Goal: Task Accomplishment & Management: Manage account settings

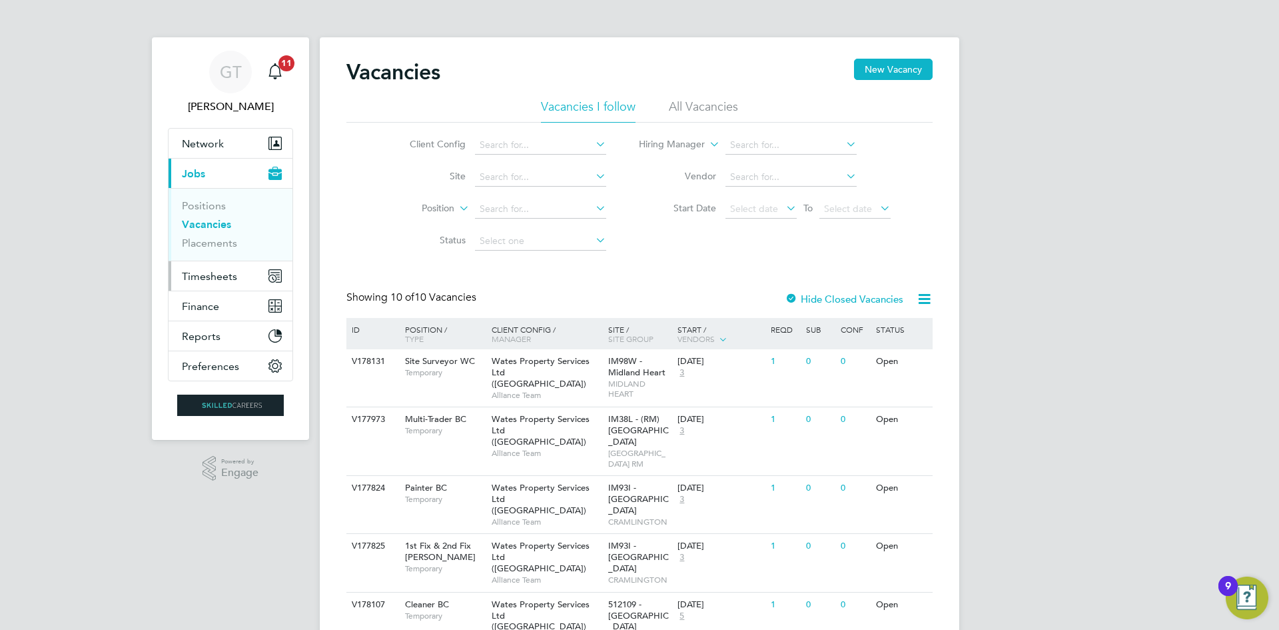
click at [229, 261] on button "Timesheets" at bounding box center [231, 275] width 124 height 29
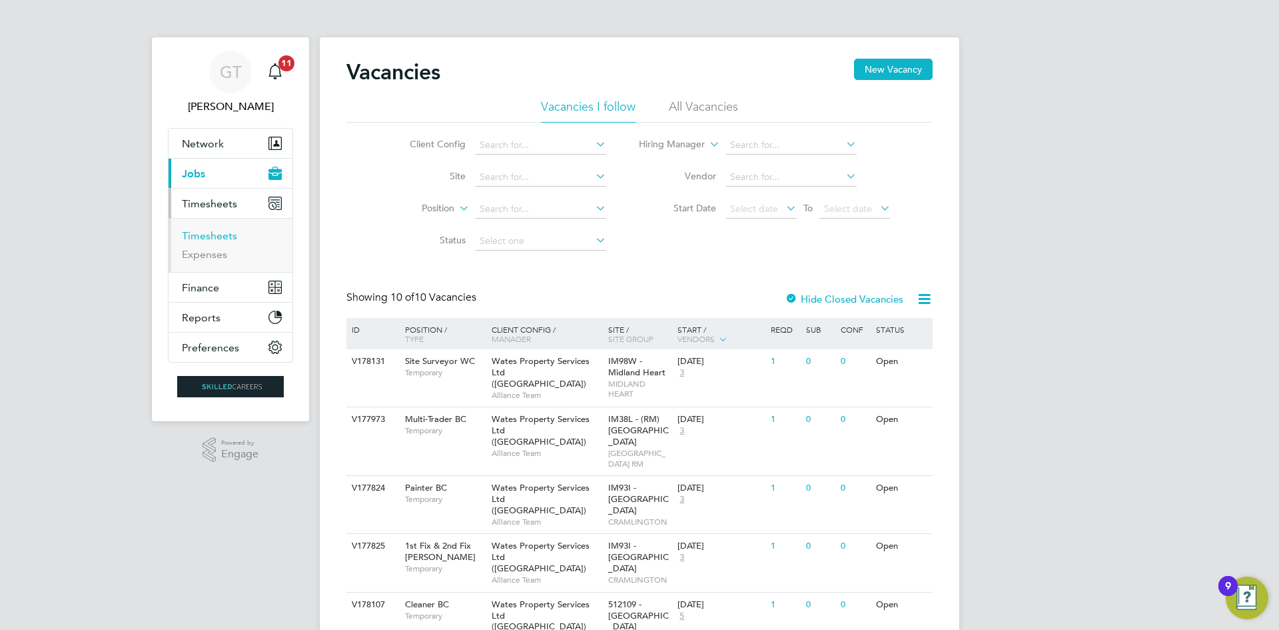
click at [216, 236] on link "Timesheets" at bounding box center [209, 235] width 55 height 13
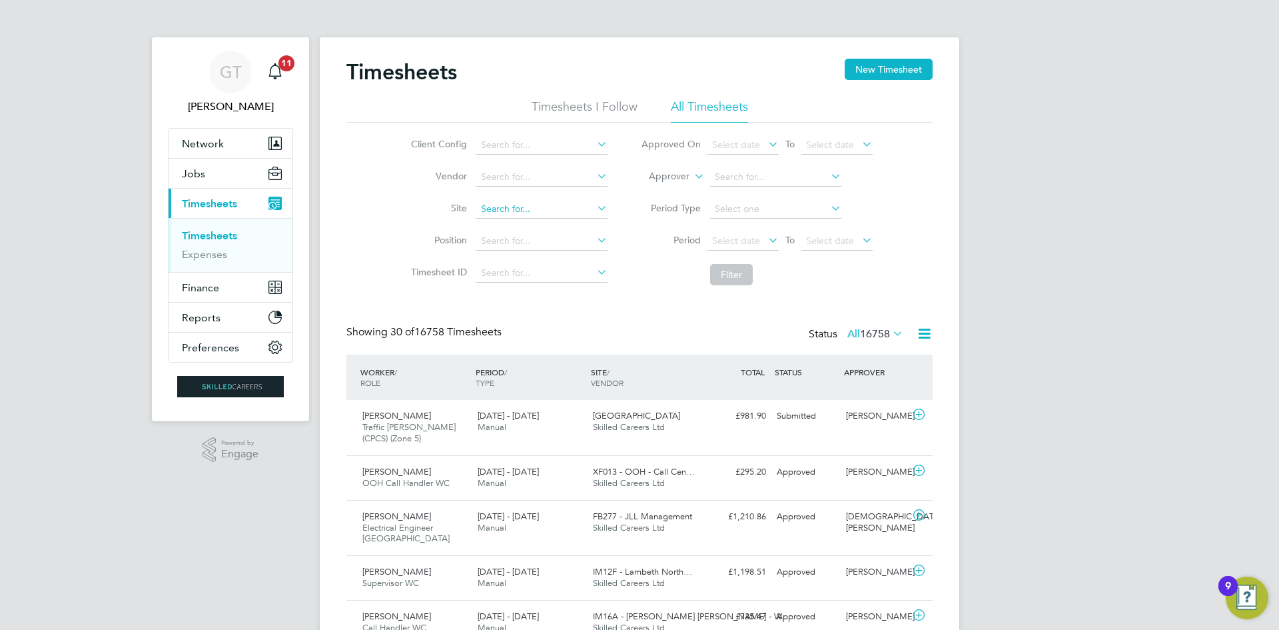
click at [536, 213] on input at bounding box center [541, 209] width 131 height 19
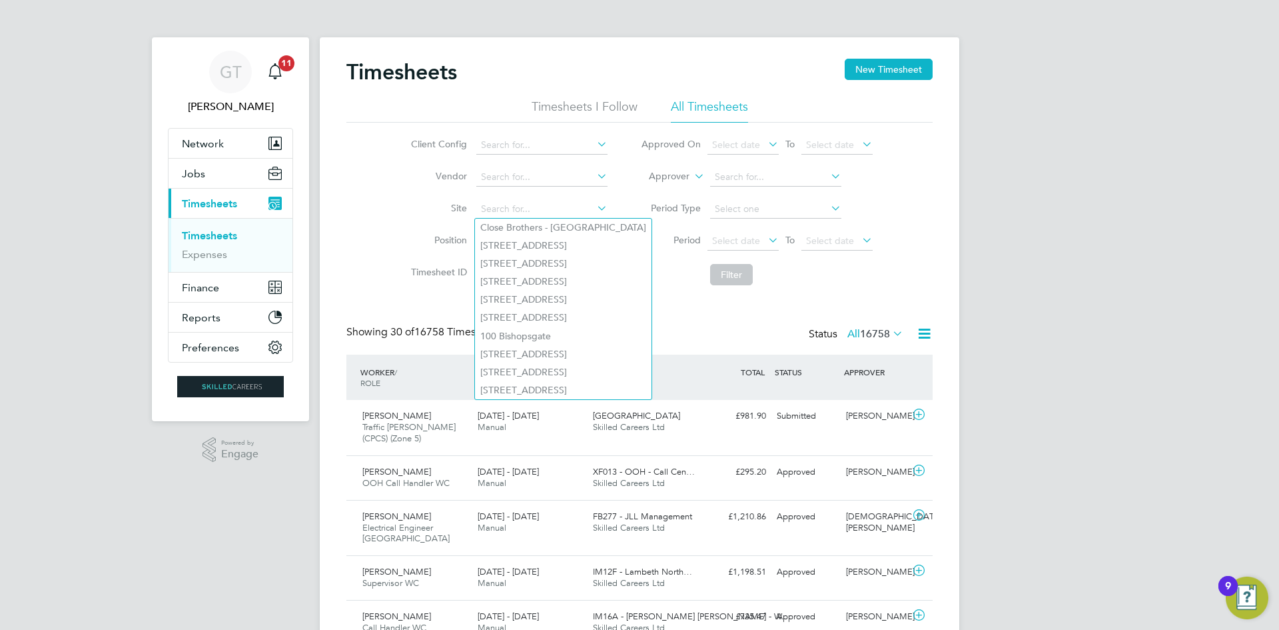
click at [623, 219] on li "Site" at bounding box center [507, 209] width 234 height 32
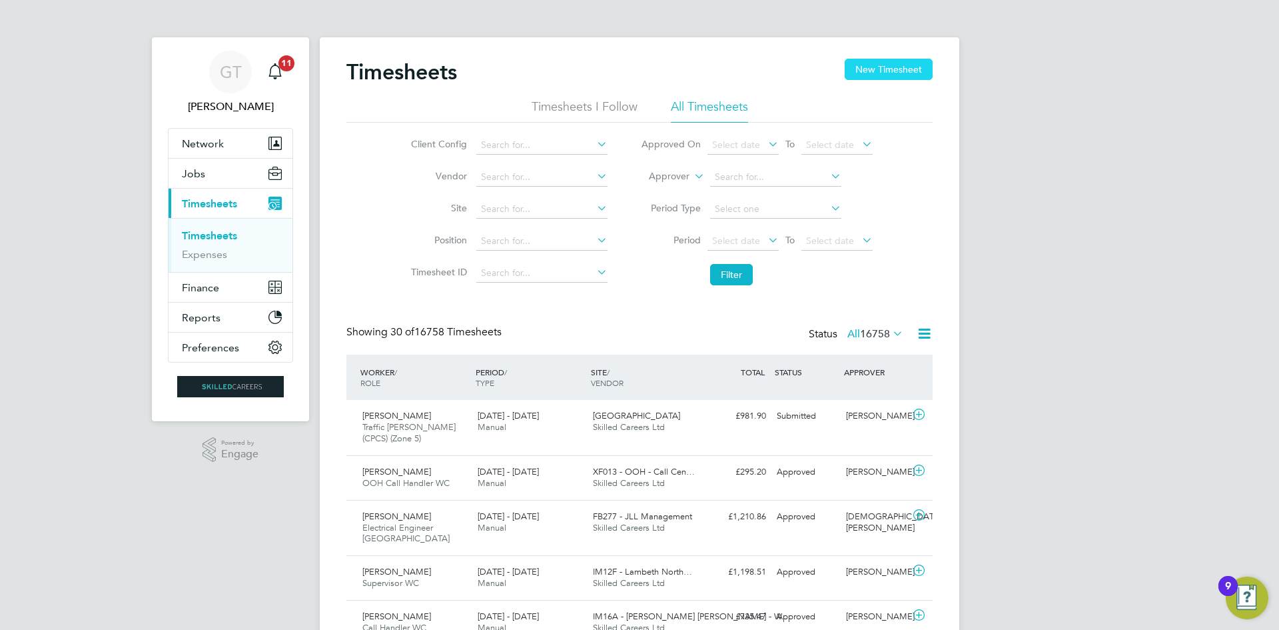
click at [909, 75] on button "New Timesheet" at bounding box center [889, 69] width 88 height 21
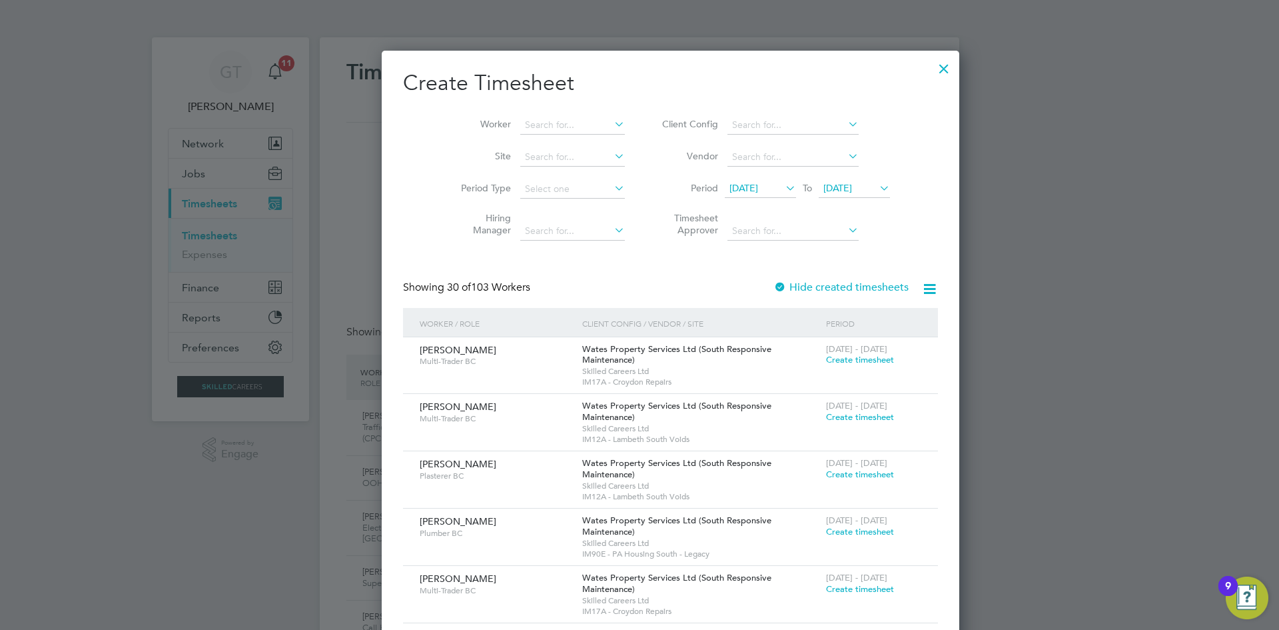
click at [521, 115] on li "Worker" at bounding box center [537, 125] width 207 height 32
click at [520, 119] on input at bounding box center [572, 125] width 105 height 19
type input "[PERSON_NAME]"
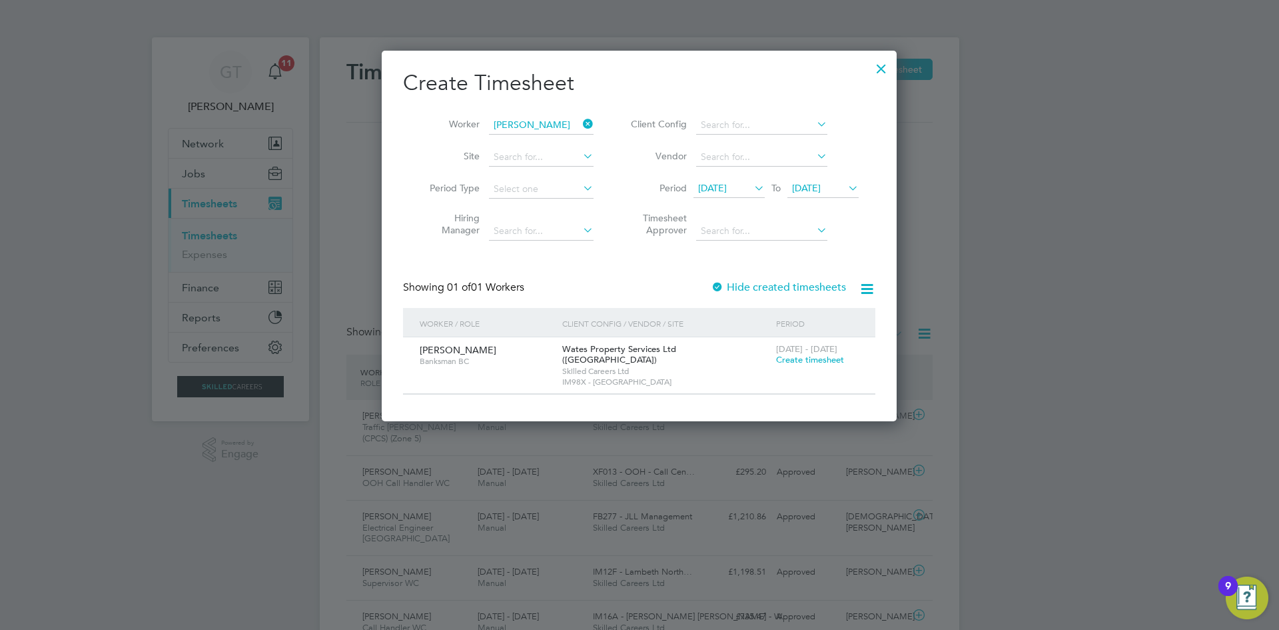
click at [825, 360] on span "Create timesheet" at bounding box center [810, 359] width 68 height 11
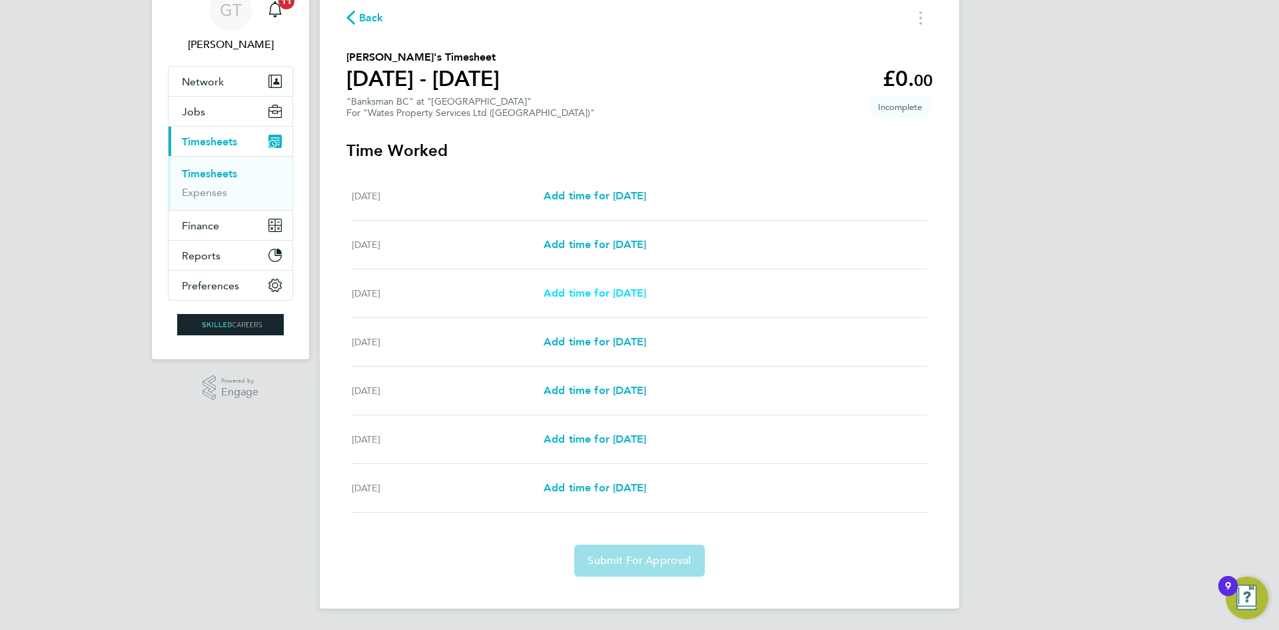
click at [622, 290] on span "Add time for [DATE]" at bounding box center [595, 292] width 103 height 13
select select "30"
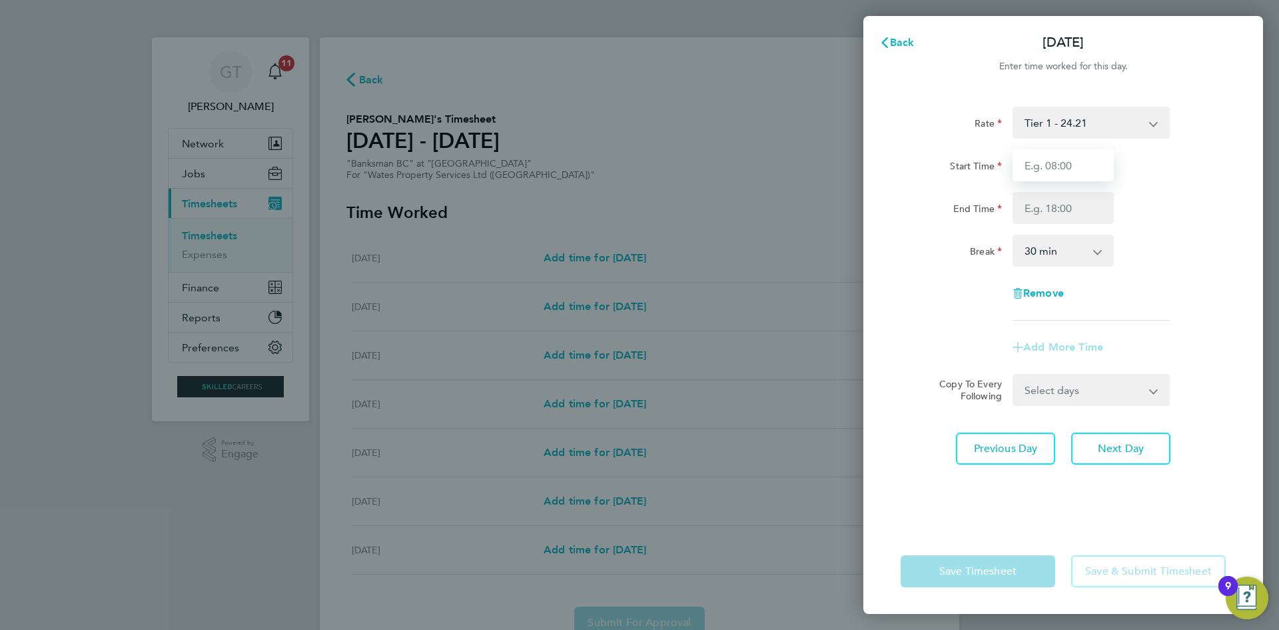
click at [1102, 165] on input "Start Time" at bounding box center [1063, 165] width 101 height 32
type input "07:00"
click at [1059, 209] on input "End Time" at bounding box center [1063, 208] width 101 height 32
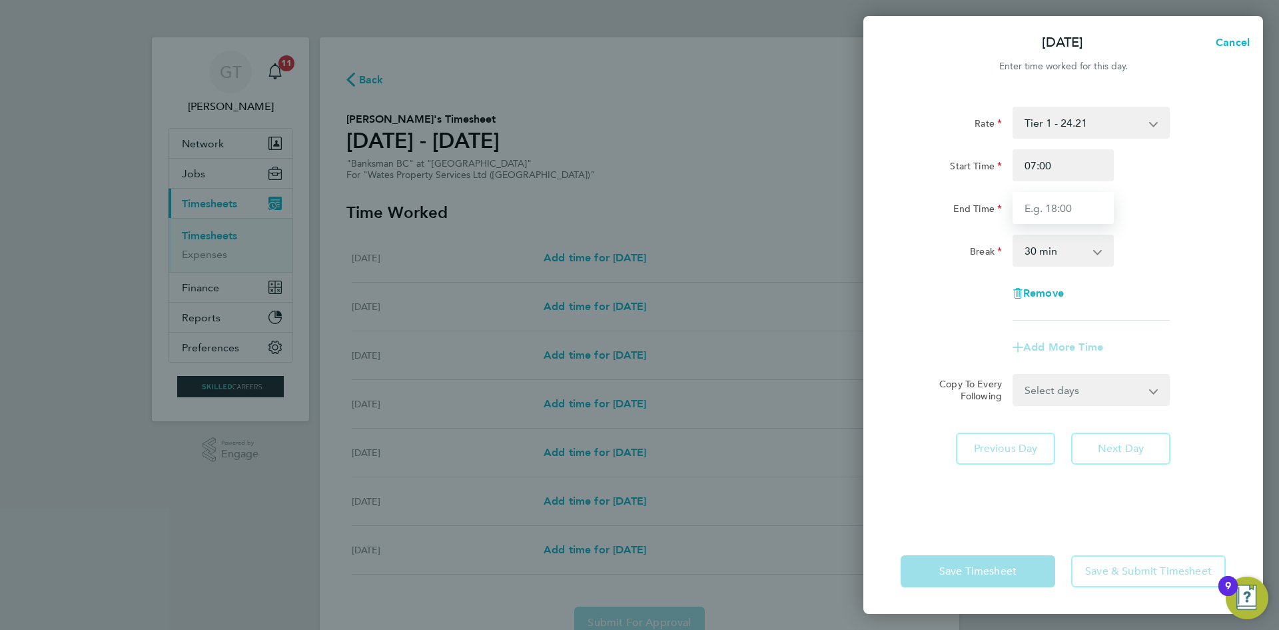
type input "17:00"
click at [1059, 406] on div "Rate Tier 1 - 24.21 Start Time 07:00 End Time 17:00 Break 0 min 15 min 30 min 4…" at bounding box center [1063, 310] width 400 height 438
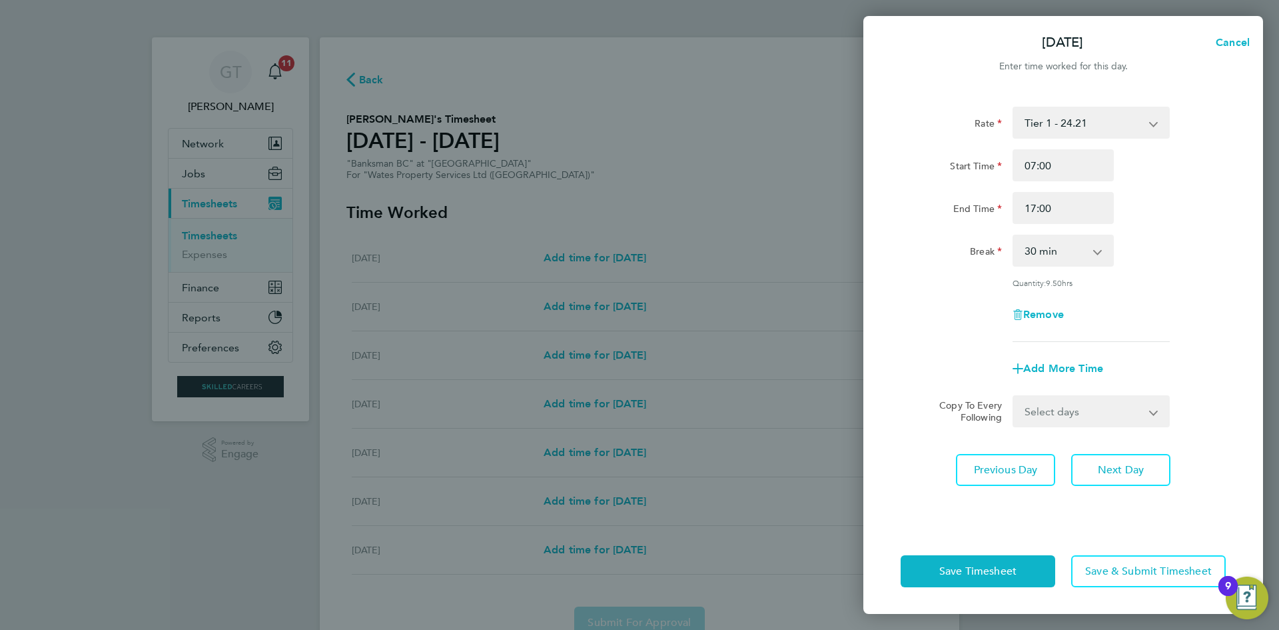
click at [1059, 406] on select "Select days Day [DATE] [DATE] [DATE] [DATE]" at bounding box center [1084, 410] width 140 height 29
select select "DAY"
click at [1014, 396] on select "Select days Day [DATE] [DATE] [DATE] [DATE]" at bounding box center [1084, 410] width 140 height 29
select select "[DATE]"
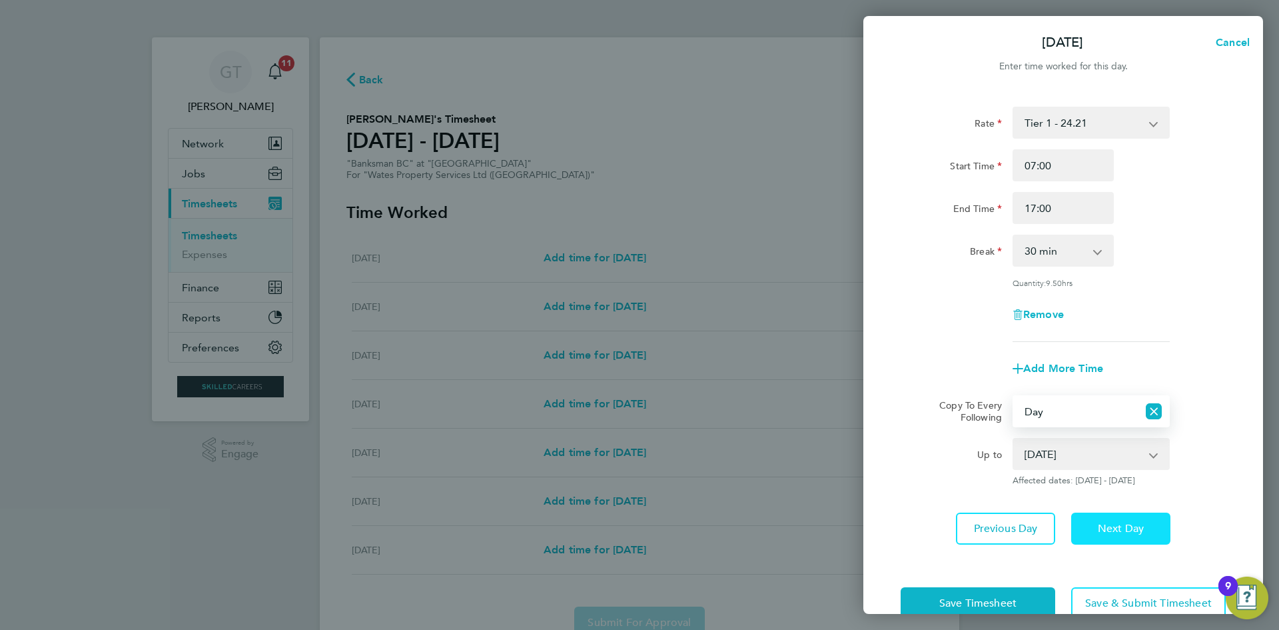
click at [1148, 520] on button "Next Day" at bounding box center [1120, 528] width 99 height 32
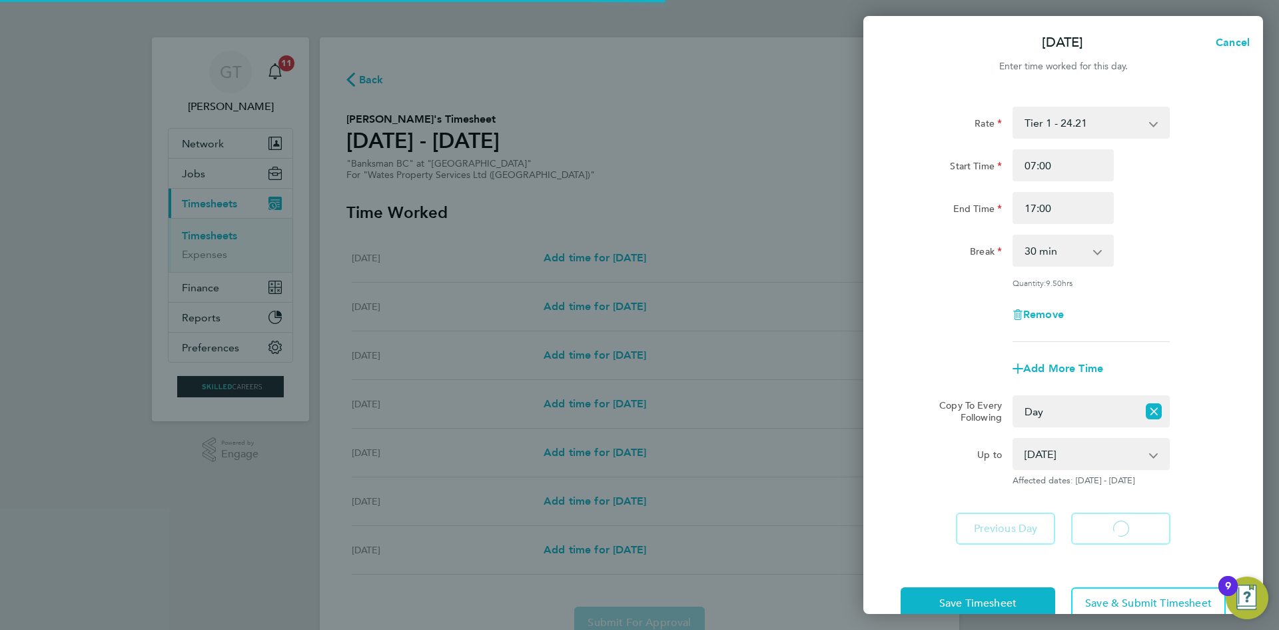
select select "30"
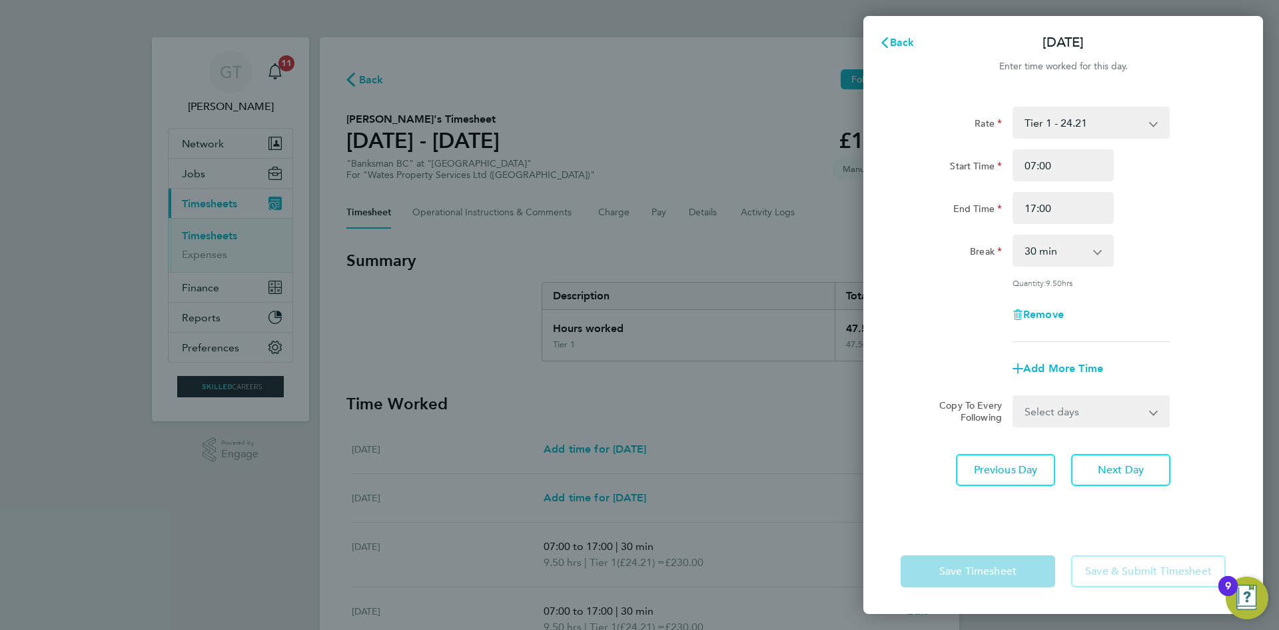
click at [1126, 565] on app-form-button "Save & Submit Timesheet" at bounding box center [1144, 571] width 163 height 32
click at [1117, 478] on button "Next Day" at bounding box center [1120, 470] width 99 height 32
select select "30"
click at [902, 23] on div "Back [DATE] Enter time worked for this day. Rate Tier 1 - 24.21 Start Time 07:0…" at bounding box center [1063, 315] width 400 height 598
click at [902, 37] on span "Back" at bounding box center [902, 42] width 25 height 13
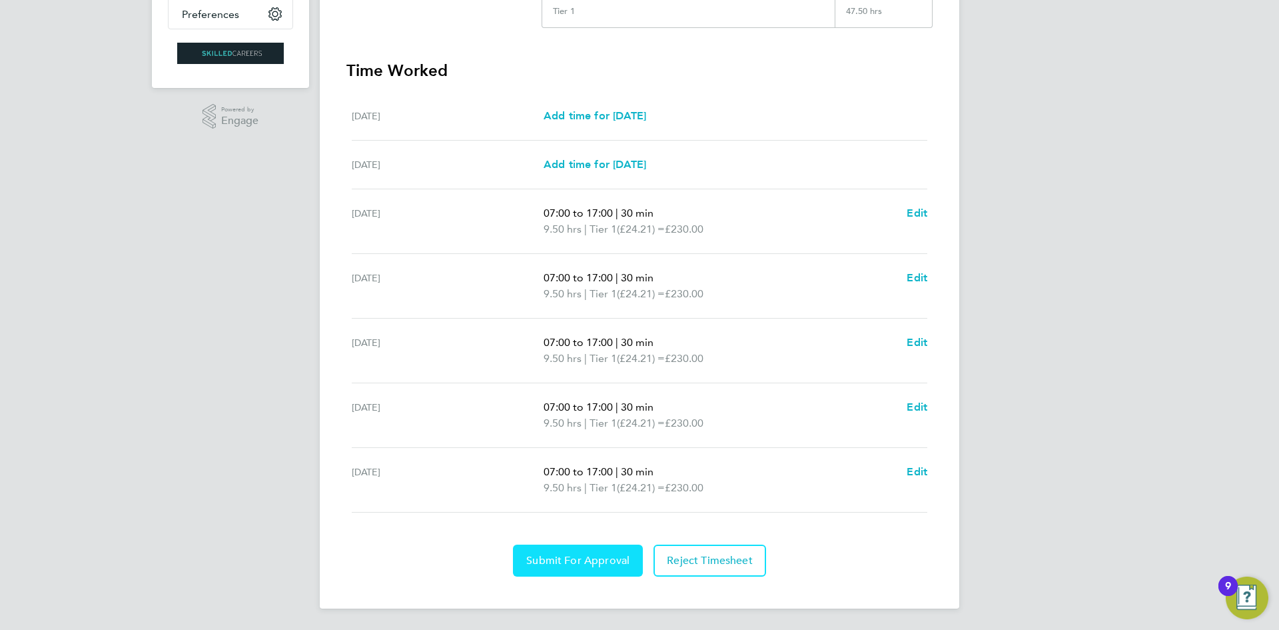
click at [628, 550] on button "Submit For Approval" at bounding box center [578, 560] width 130 height 32
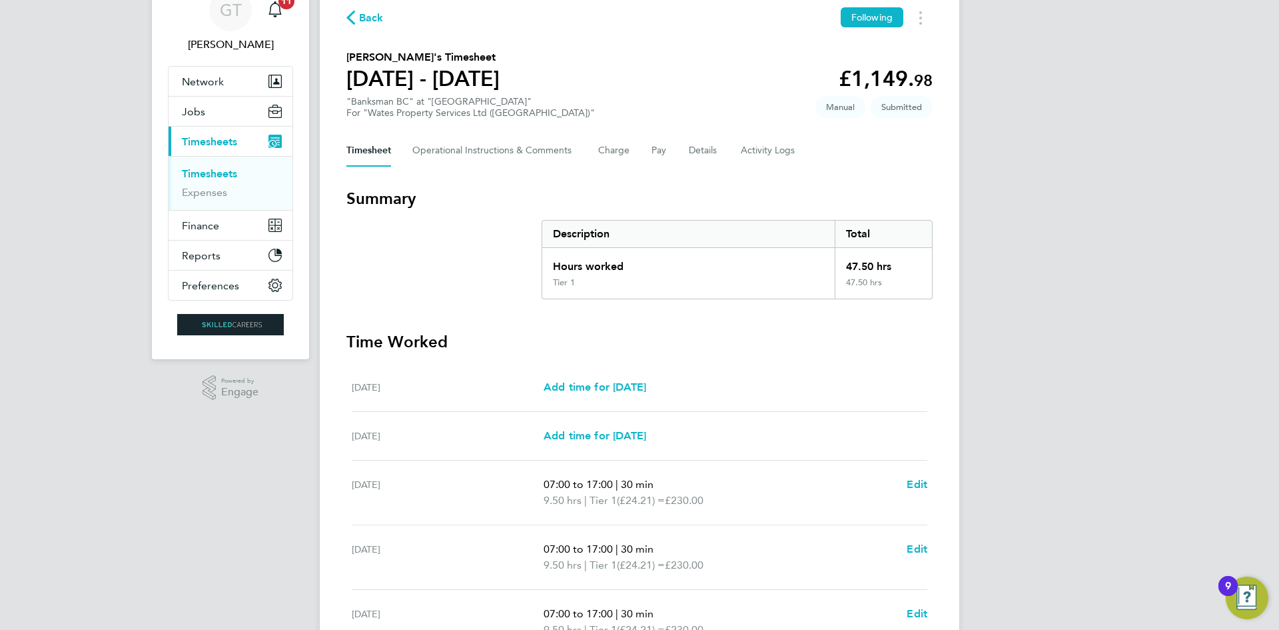
scroll to position [39, 0]
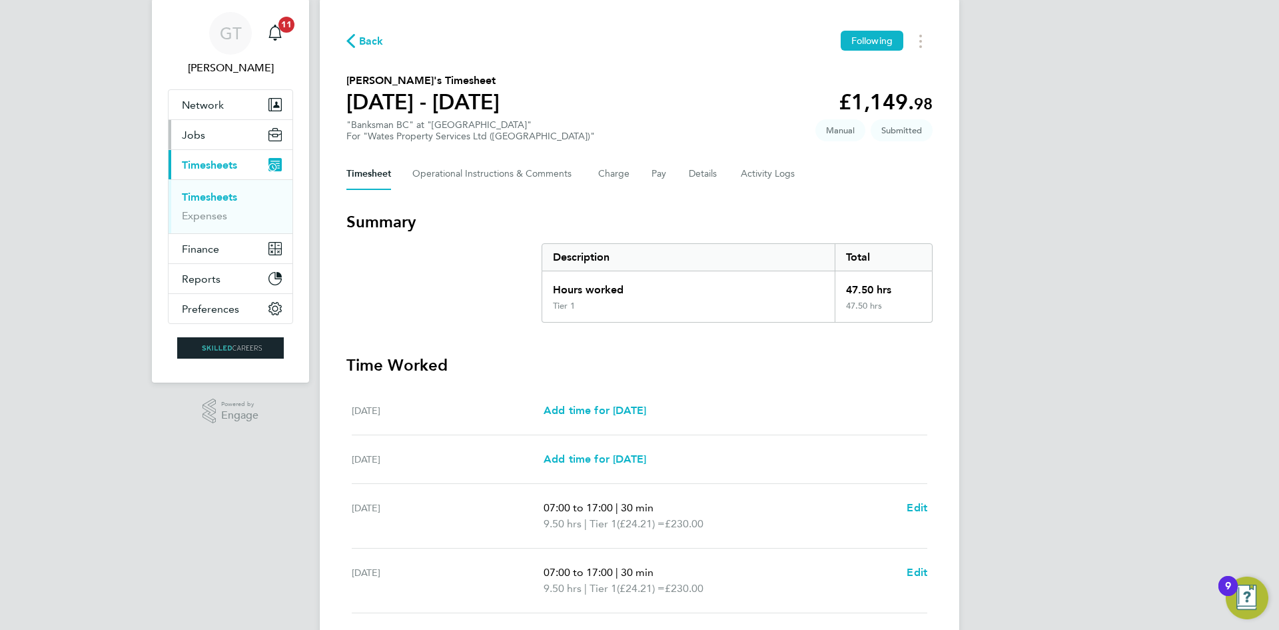
click at [208, 127] on button "Jobs" at bounding box center [231, 134] width 124 height 29
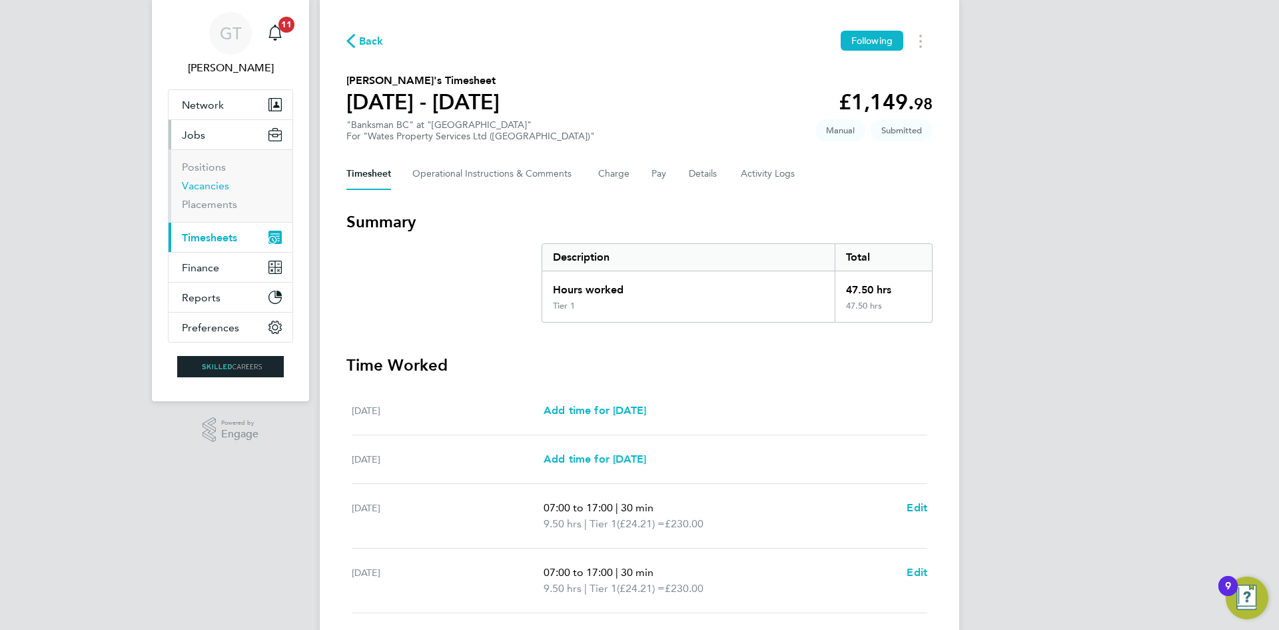
click at [217, 186] on link "Vacancies" at bounding box center [205, 185] width 47 height 13
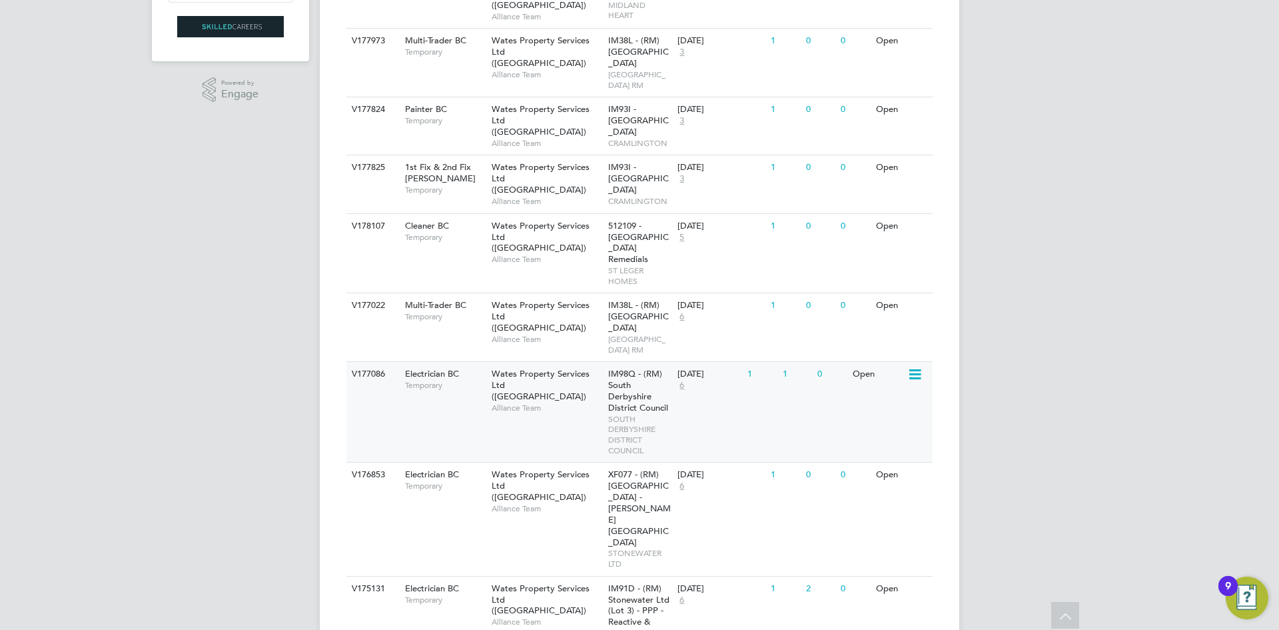
scroll to position [389, 0]
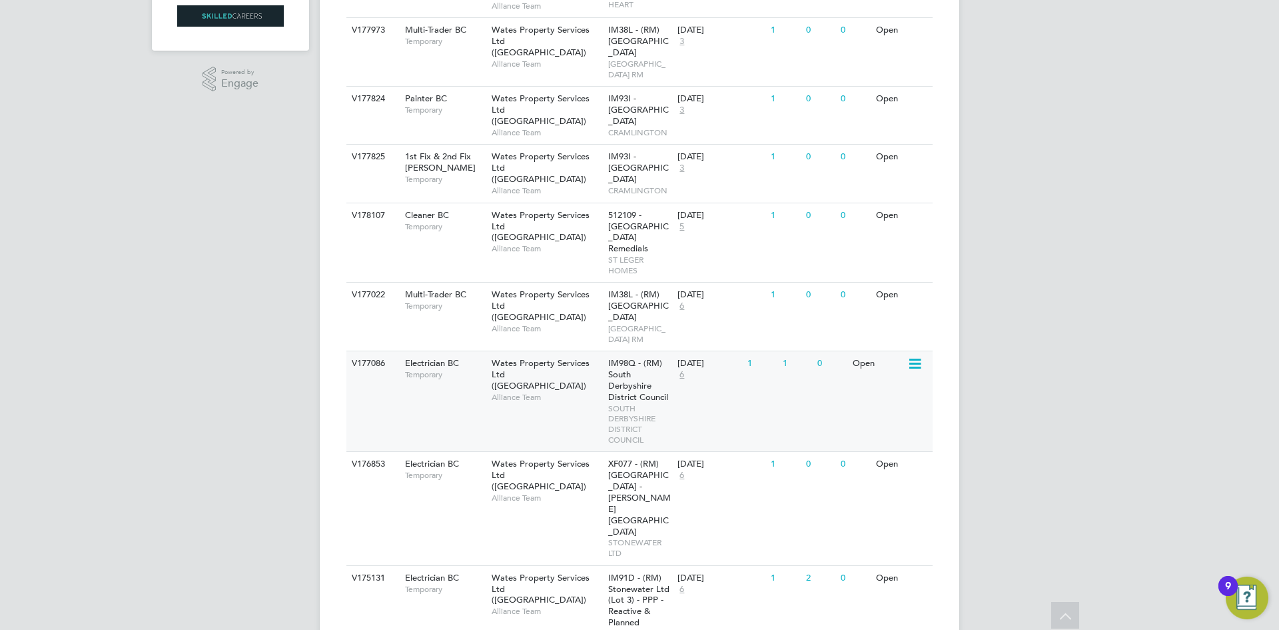
click at [555, 419] on div "V177086 Electrician BC Temporary Wates Property Services Ltd ([GEOGRAPHIC_DATA]…" at bounding box center [639, 400] width 586 height 101
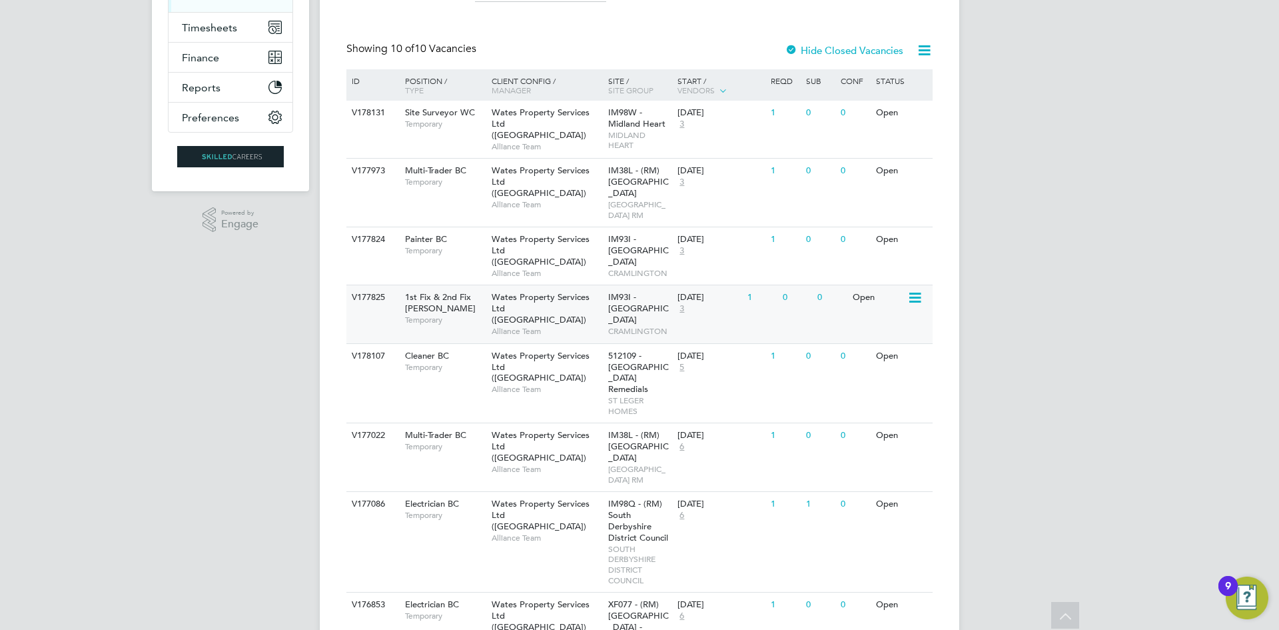
scroll to position [248, 0]
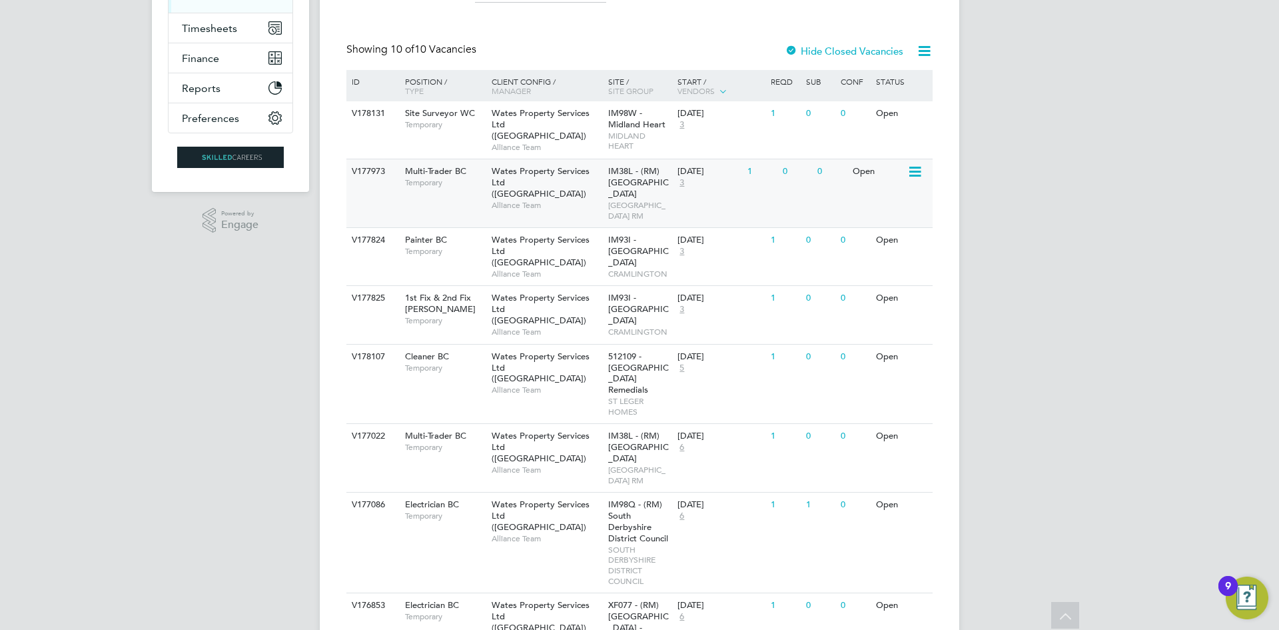
click at [753, 220] on div "V177973 Multi-Trader BC Temporary Wates Property Services Ltd ([GEOGRAPHIC_DATA…" at bounding box center [639, 193] width 586 height 69
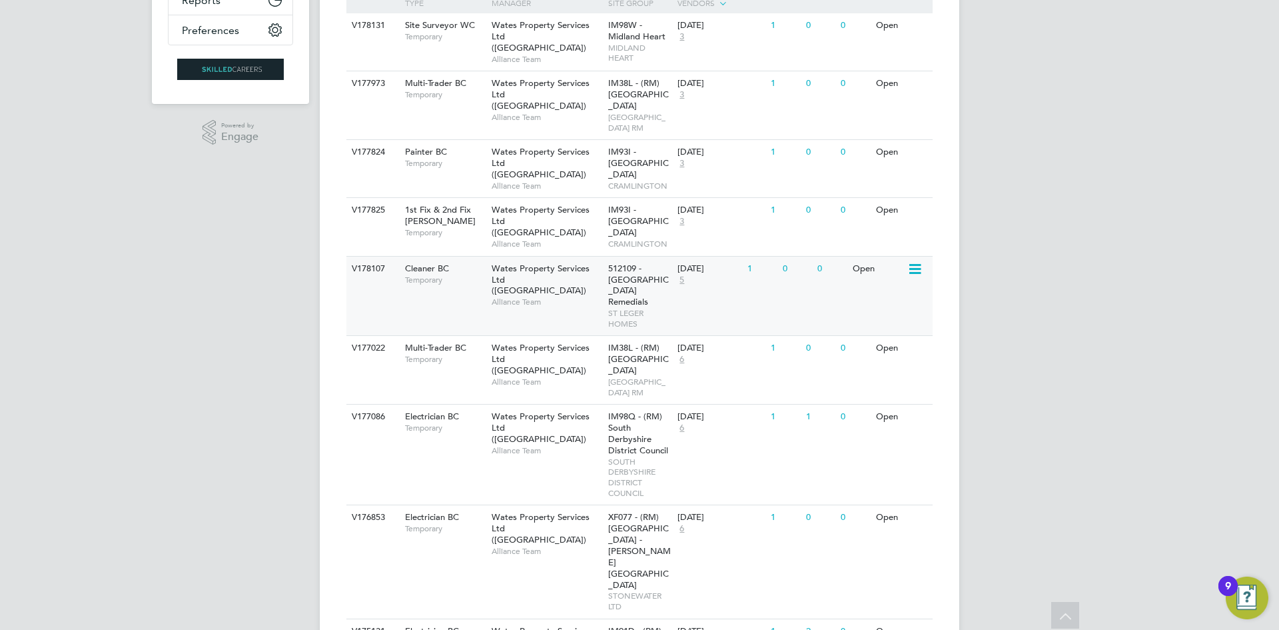
scroll to position [336, 0]
click at [468, 354] on div "Multi-Trader BC Temporary" at bounding box center [441, 352] width 93 height 35
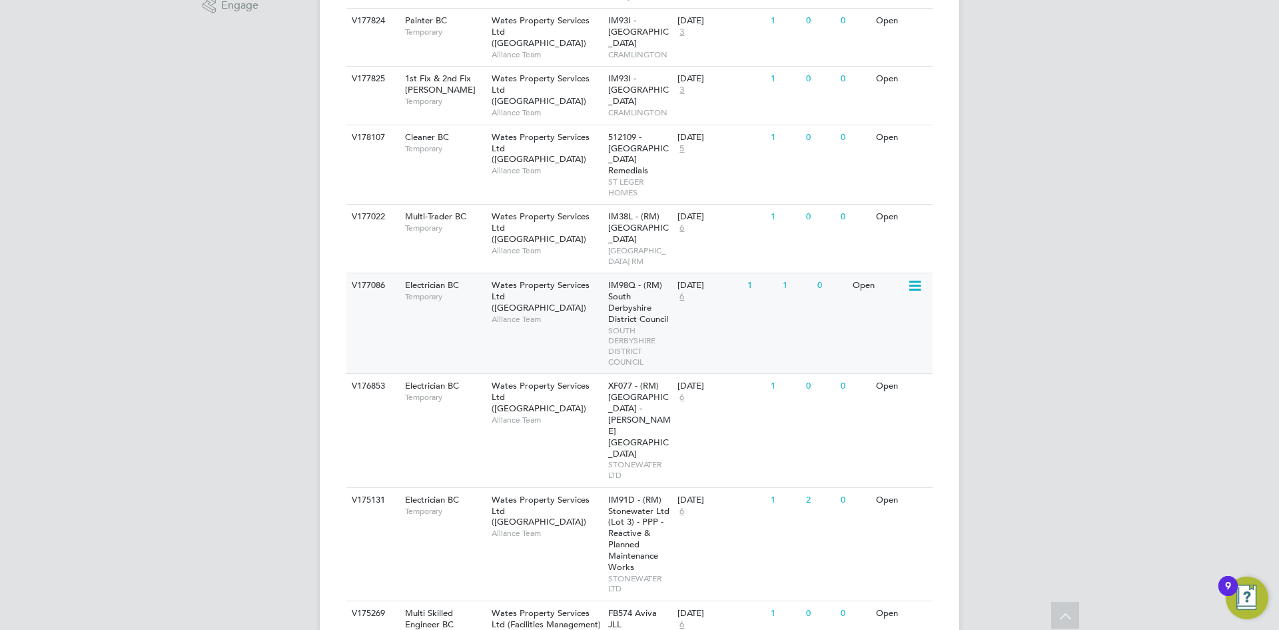
scroll to position [466, 0]
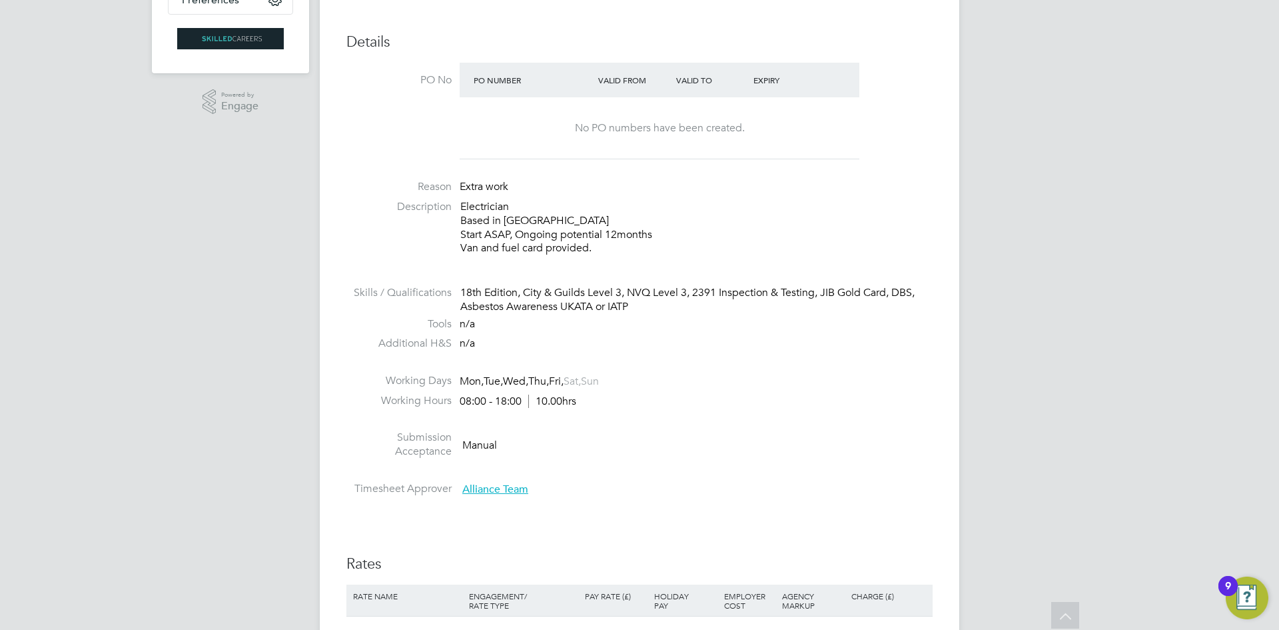
scroll to position [366, 0]
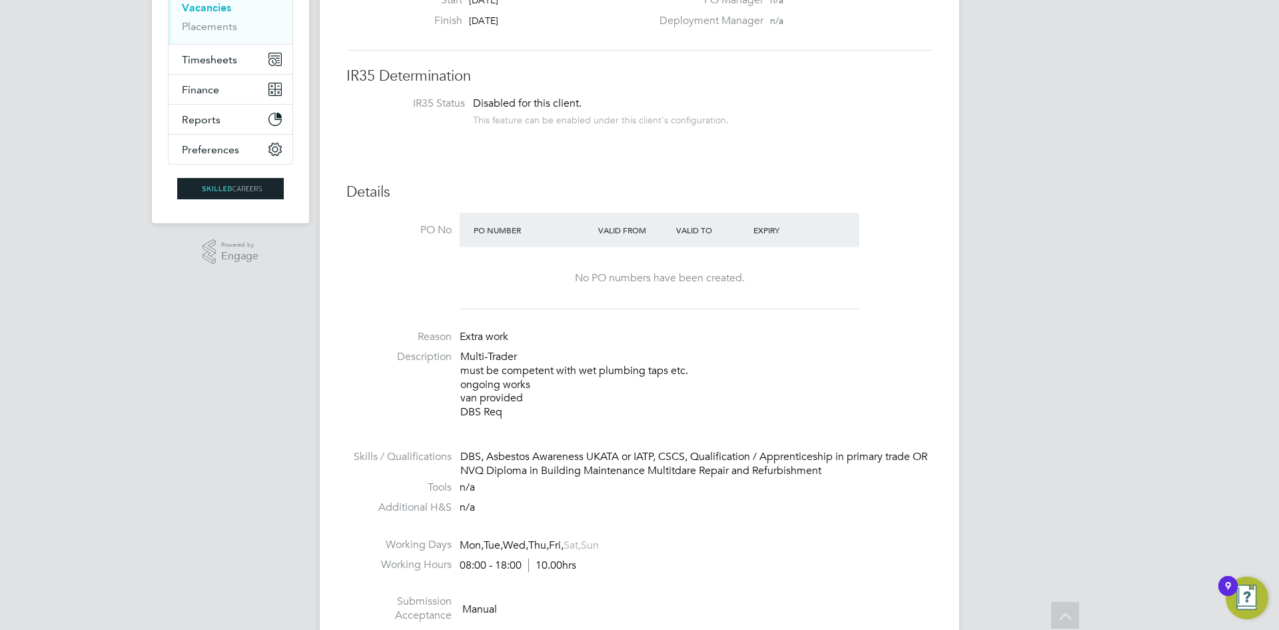
scroll to position [219, 0]
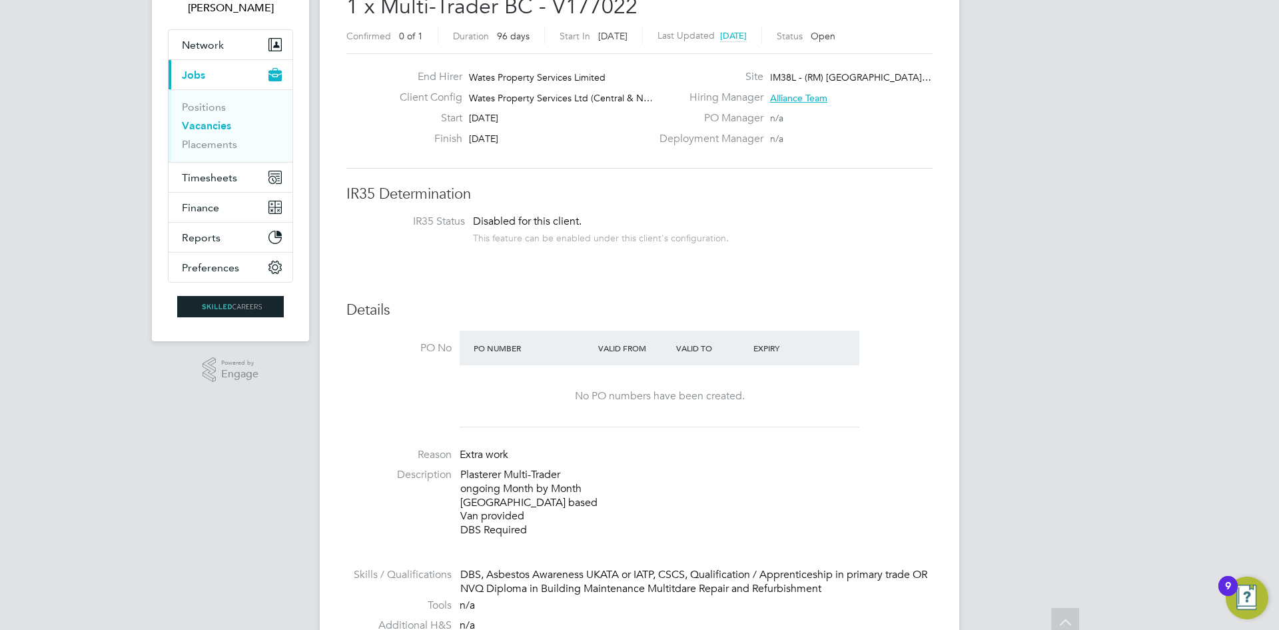
scroll to position [125, 0]
